Goal: Task Accomplishment & Management: Use online tool/utility

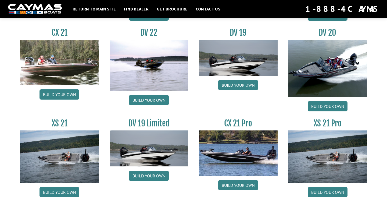
scroll to position [633, 0]
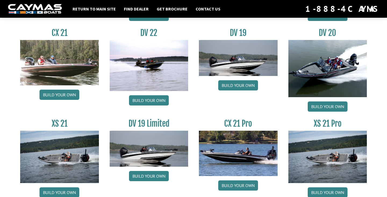
click at [329, 72] on img at bounding box center [328, 68] width 79 height 57
click at [333, 107] on link "Build your own" at bounding box center [328, 107] width 40 height 10
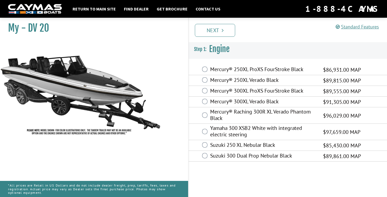
click at [299, 69] on label "Mercury® 250XL ProXS FourStroke Black" at bounding box center [263, 70] width 106 height 8
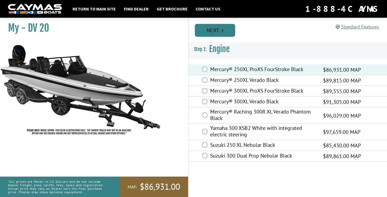
click at [218, 26] on link "Next" at bounding box center [215, 30] width 40 height 13
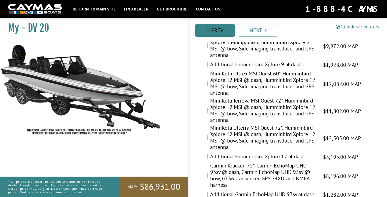
scroll to position [195, 0]
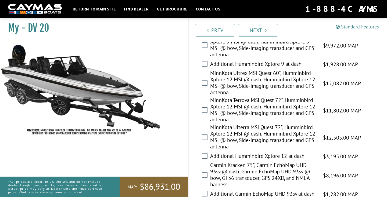
click at [271, 82] on label "MinnKota Ultrex MSI Quest 60", Humminbird Xplore 12 MSI @ dash, Humminbird Xplo…" at bounding box center [263, 83] width 106 height 27
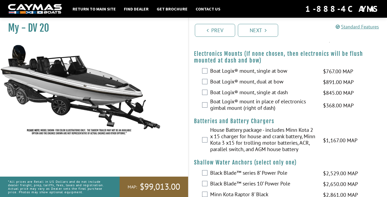
scroll to position [463, 0]
click at [248, 142] on label "House Battery package - includes Minn Kota 2 x 15 charger for house and crank b…" at bounding box center [263, 140] width 106 height 27
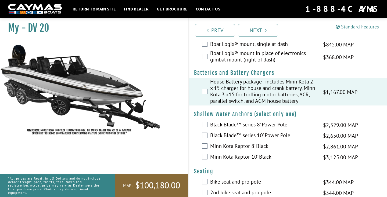
scroll to position [511, 0]
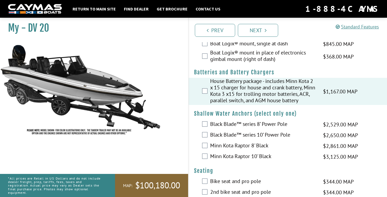
click at [247, 150] on label "Minn Kota Raptor 8' Black" at bounding box center [263, 147] width 106 height 8
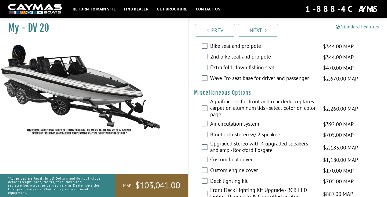
scroll to position [651, 0]
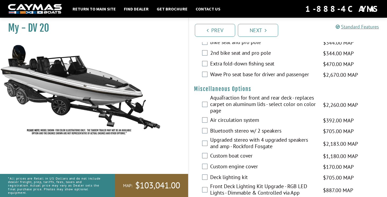
click at [248, 151] on label "Upgraded stereo with 4 upgraded speakers and amp - Rockford Fosgate" at bounding box center [263, 144] width 106 height 14
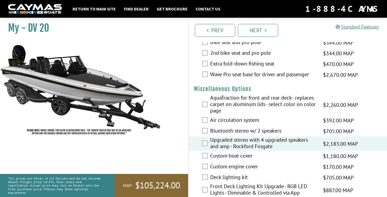
click at [247, 161] on label "Custom boat cover" at bounding box center [263, 157] width 106 height 8
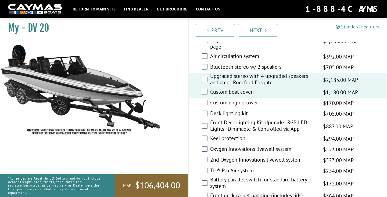
scroll to position [717, 0]
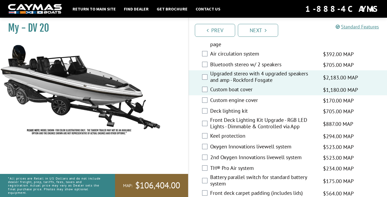
click at [241, 131] on label "Front Deck Lighting Kit Upgrade - RGB LED Lights - Dimmable & Controlled via App" at bounding box center [263, 124] width 106 height 14
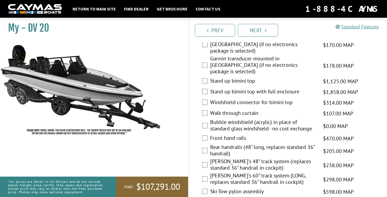
scroll to position [902, 0]
click at [237, 158] on label "[PERSON_NAME]'s 48" track system (replaces standard 36" handrail in cockpit)" at bounding box center [263, 165] width 106 height 14
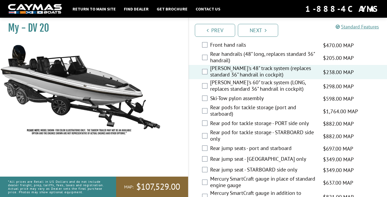
scroll to position [997, 0]
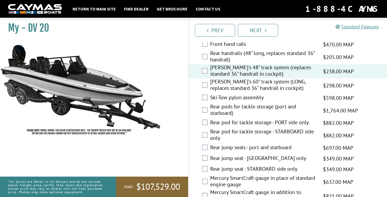
click at [252, 175] on label "Mercury SmartCraft gauge in place of standard engine gauge" at bounding box center [263, 182] width 106 height 14
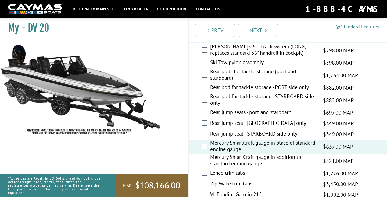
scroll to position [1033, 0]
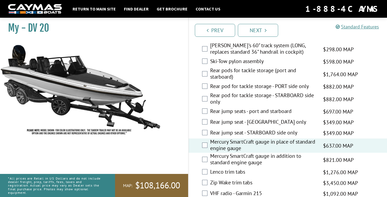
click at [254, 169] on label "Lenco trim tabs" at bounding box center [263, 173] width 106 height 8
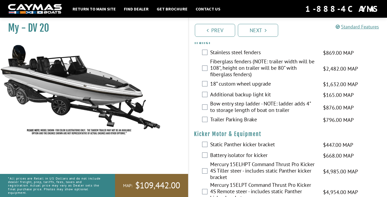
scroll to position [1346, 0]
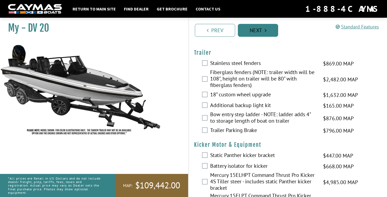
click at [259, 31] on link "Next" at bounding box center [258, 30] width 40 height 13
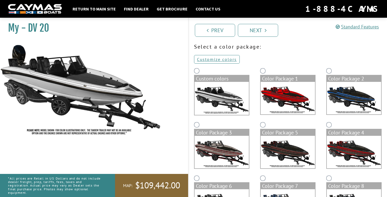
scroll to position [24, 0]
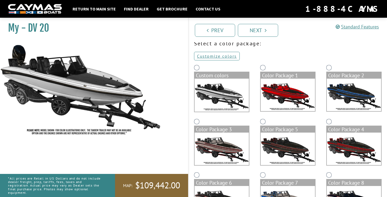
click at [226, 145] on img at bounding box center [222, 149] width 54 height 33
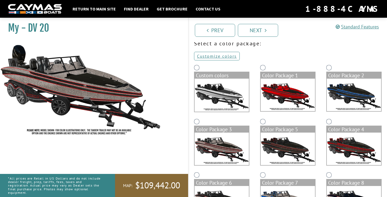
click at [280, 104] on img at bounding box center [288, 95] width 54 height 33
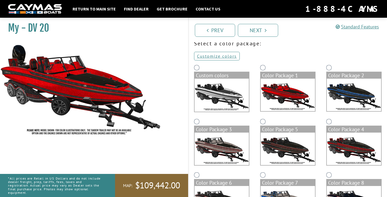
click at [343, 87] on img at bounding box center [354, 95] width 54 height 33
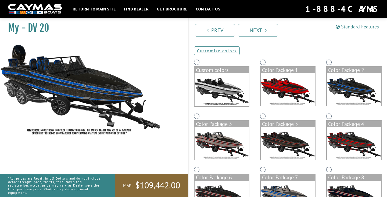
scroll to position [30, 0]
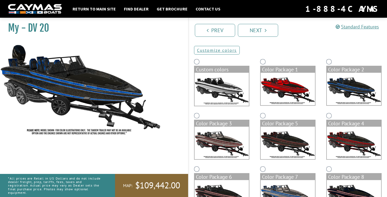
click at [344, 129] on img at bounding box center [354, 143] width 54 height 33
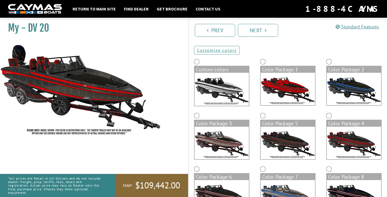
click at [294, 134] on img at bounding box center [288, 143] width 54 height 33
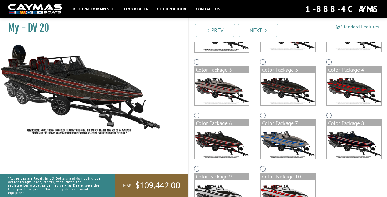
scroll to position [86, 0]
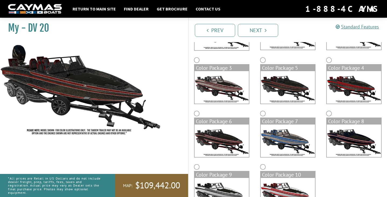
click at [296, 133] on img at bounding box center [288, 141] width 54 height 33
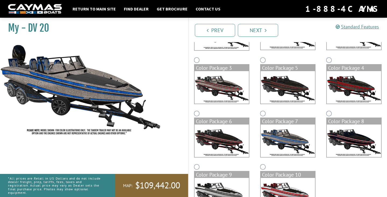
click at [340, 132] on img at bounding box center [354, 141] width 54 height 33
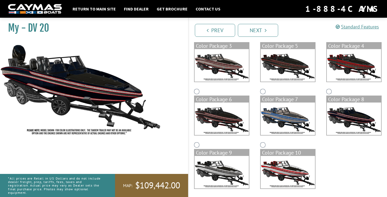
scroll to position [108, 0]
click at [228, 176] on img at bounding box center [222, 172] width 54 height 33
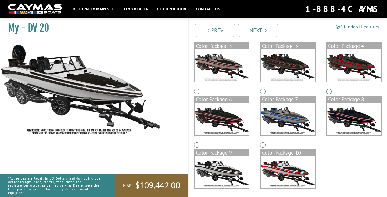
click at [255, 176] on div "Color Package 10" at bounding box center [288, 168] width 66 height 54
click at [269, 168] on img at bounding box center [288, 172] width 54 height 33
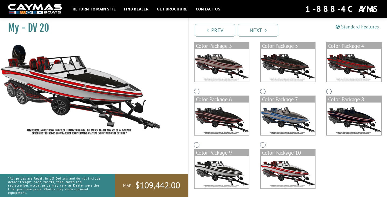
click at [233, 177] on img at bounding box center [222, 172] width 54 height 33
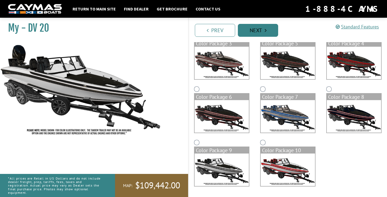
click at [250, 30] on link "Next" at bounding box center [258, 30] width 40 height 13
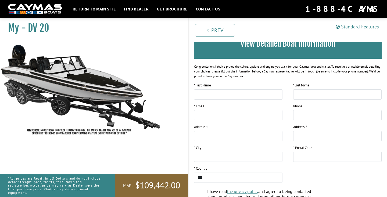
scroll to position [49, 0]
click at [232, 34] on link "Prev" at bounding box center [215, 30] width 40 height 13
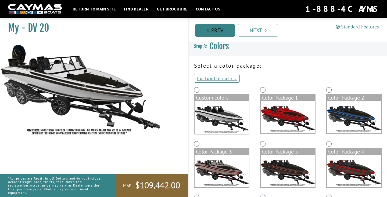
scroll to position [0, 0]
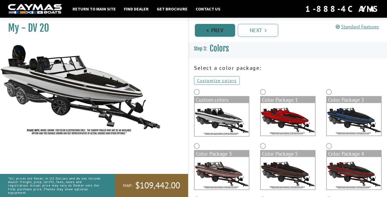
click at [221, 35] on link "Prev" at bounding box center [215, 30] width 40 height 13
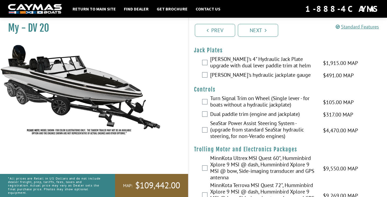
scroll to position [17, 0]
click at [244, 65] on label "[PERSON_NAME]'s 4" Hydraulic Jack Plate upgrade with dual lever paddle trim at …" at bounding box center [263, 63] width 106 height 14
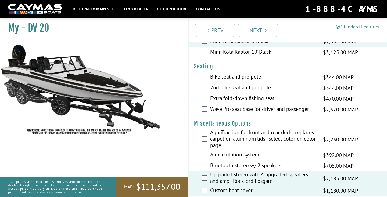
scroll to position [616, 0]
click at [266, 144] on label "AquaTraction for front and rear deck - replaces carpet on aluminum lids - selec…" at bounding box center [263, 139] width 106 height 21
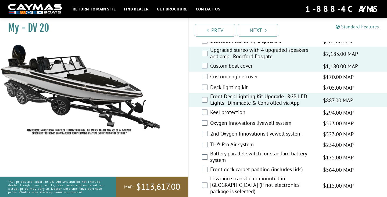
scroll to position [741, 0]
click at [290, 164] on label "Battery parallel switch for standard battery system" at bounding box center [263, 158] width 106 height 14
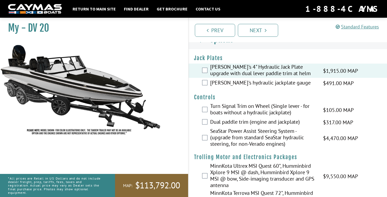
scroll to position [12, 0]
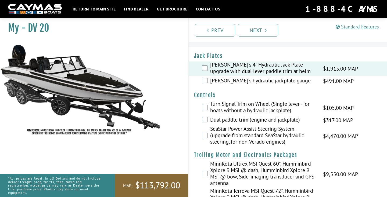
click at [245, 119] on label "Dual paddle trim (engine and jackplate)" at bounding box center [263, 121] width 106 height 8
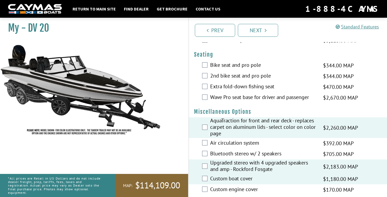
scroll to position [628, 0]
click at [249, 134] on label "AquaTraction for front and rear deck - replaces carpet on aluminum lids - selec…" at bounding box center [263, 127] width 106 height 21
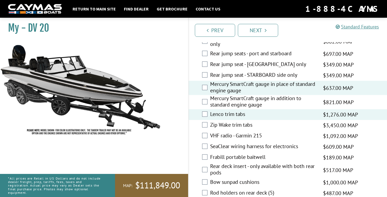
scroll to position [1091, 0]
click at [254, 179] on label "Bow sunpad cushions" at bounding box center [263, 183] width 106 height 8
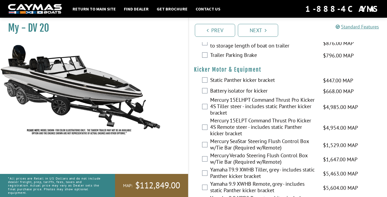
scroll to position [1418, 0]
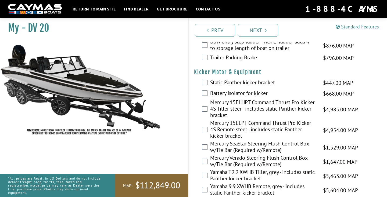
click at [262, 24] on li "Next" at bounding box center [258, 30] width 40 height 14
click at [106, 10] on link "Return to main site" at bounding box center [94, 8] width 49 height 7
